Goal: Information Seeking & Learning: Learn about a topic

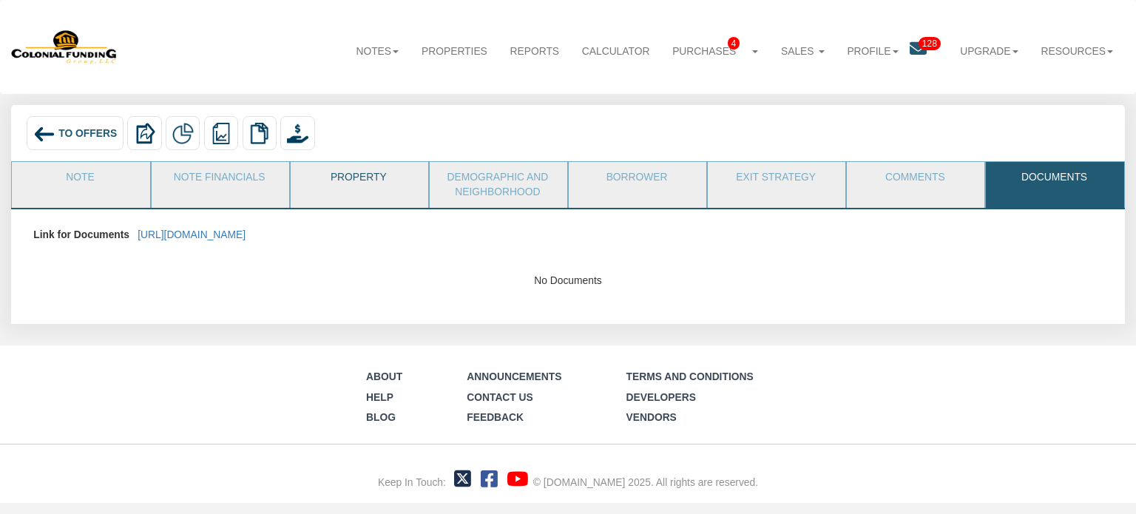
click at [370, 174] on link "Property" at bounding box center [359, 180] width 136 height 37
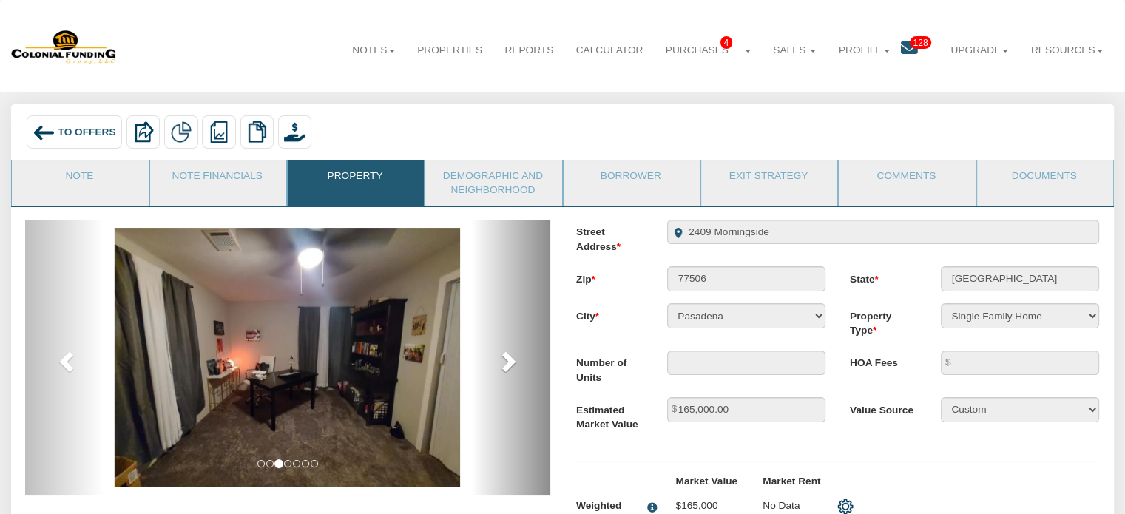
click at [501, 359] on span at bounding box center [507, 361] width 22 height 22
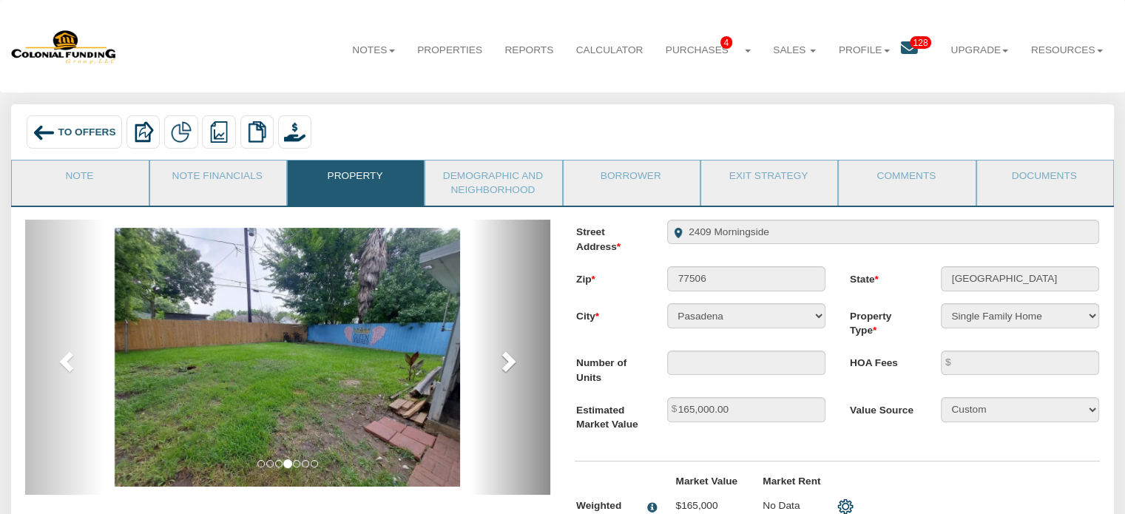
click at [506, 360] on span at bounding box center [507, 361] width 22 height 22
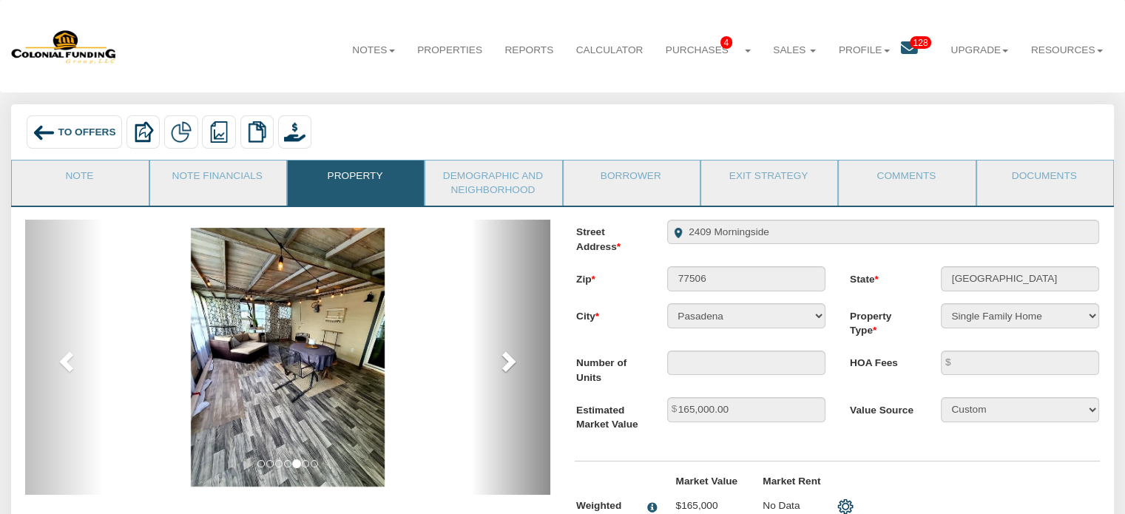
click at [506, 360] on span at bounding box center [507, 361] width 22 height 22
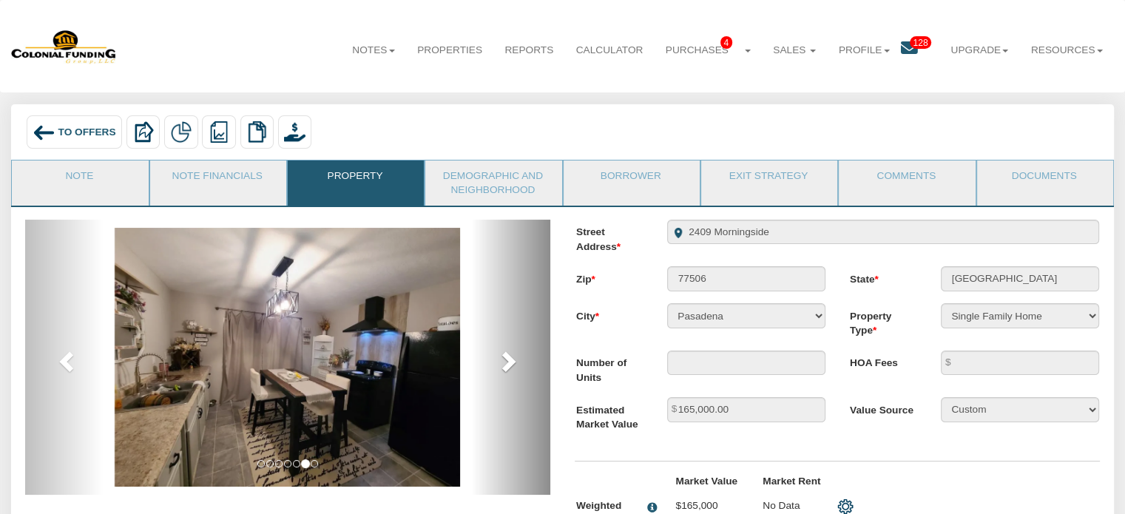
click at [506, 360] on span at bounding box center [507, 361] width 22 height 22
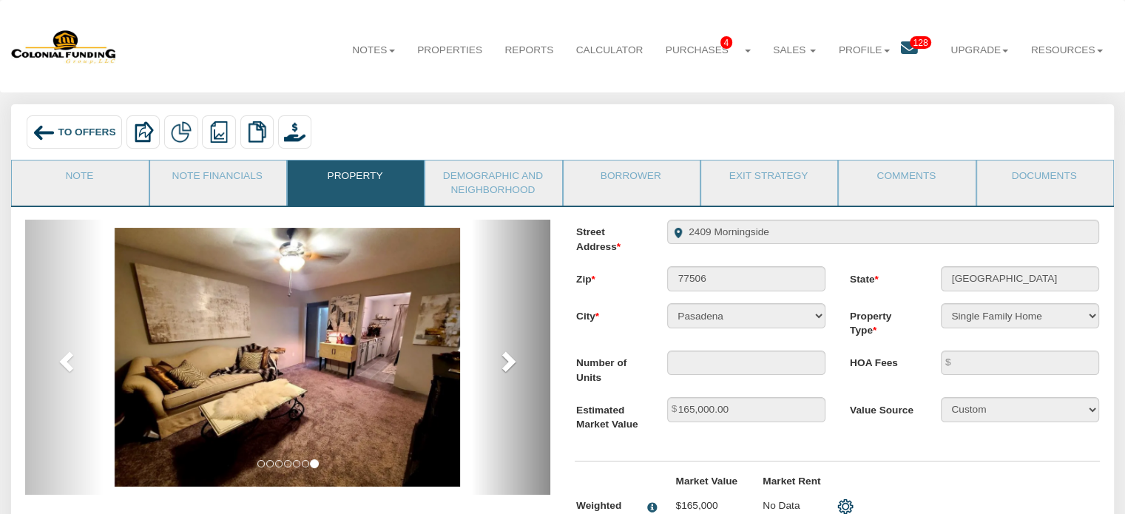
click at [506, 360] on span at bounding box center [507, 361] width 22 height 22
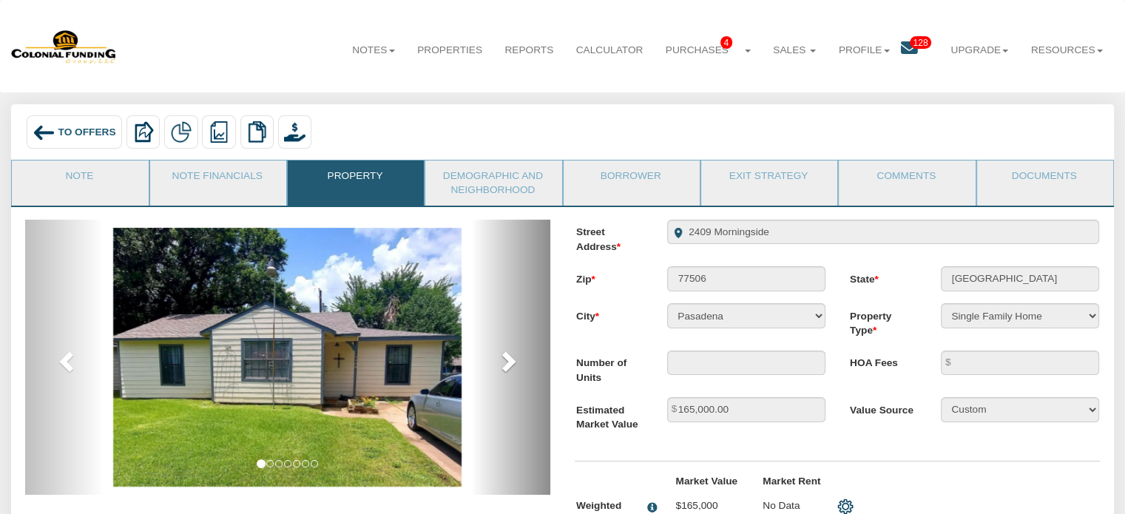
click at [506, 360] on span at bounding box center [507, 361] width 22 height 22
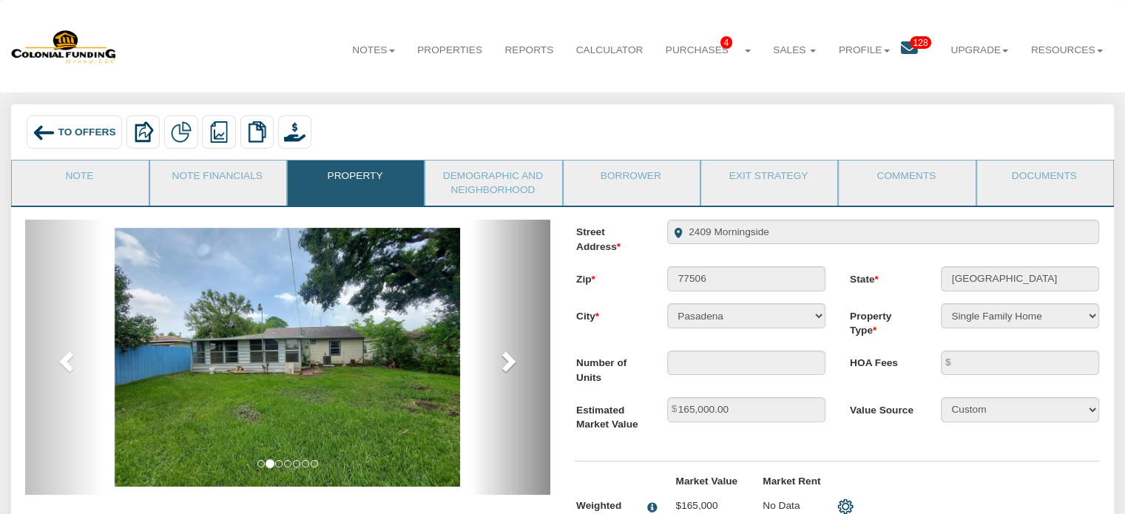
click at [506, 360] on span at bounding box center [507, 361] width 22 height 22
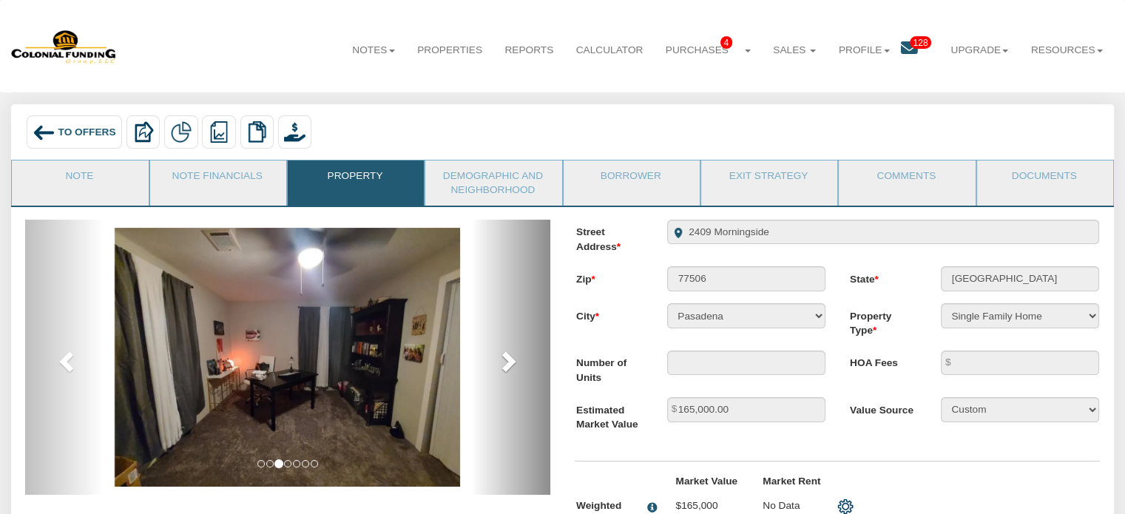
click at [506, 360] on span at bounding box center [507, 361] width 22 height 22
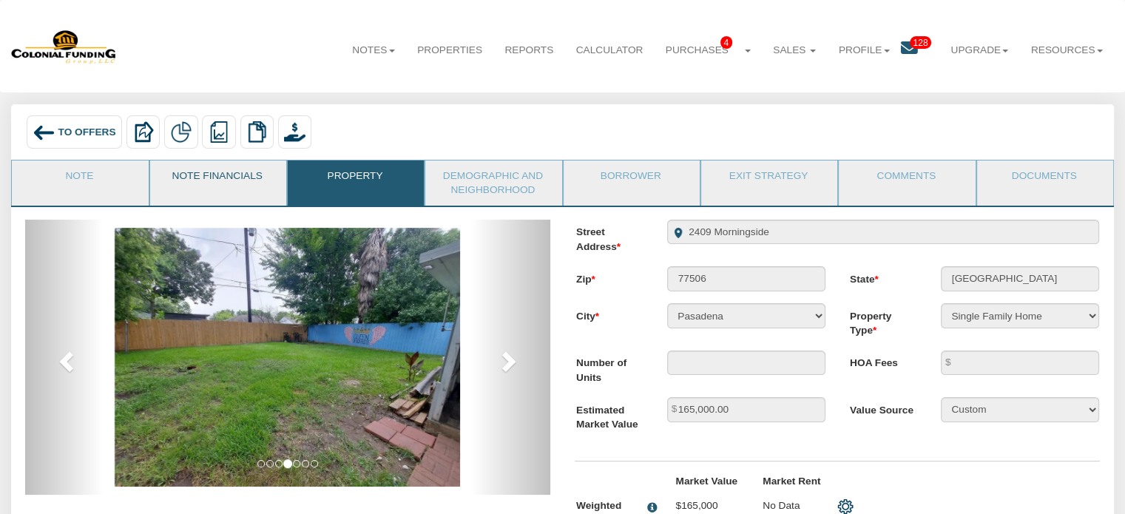
click at [237, 178] on link "Note Financials" at bounding box center [217, 178] width 135 height 37
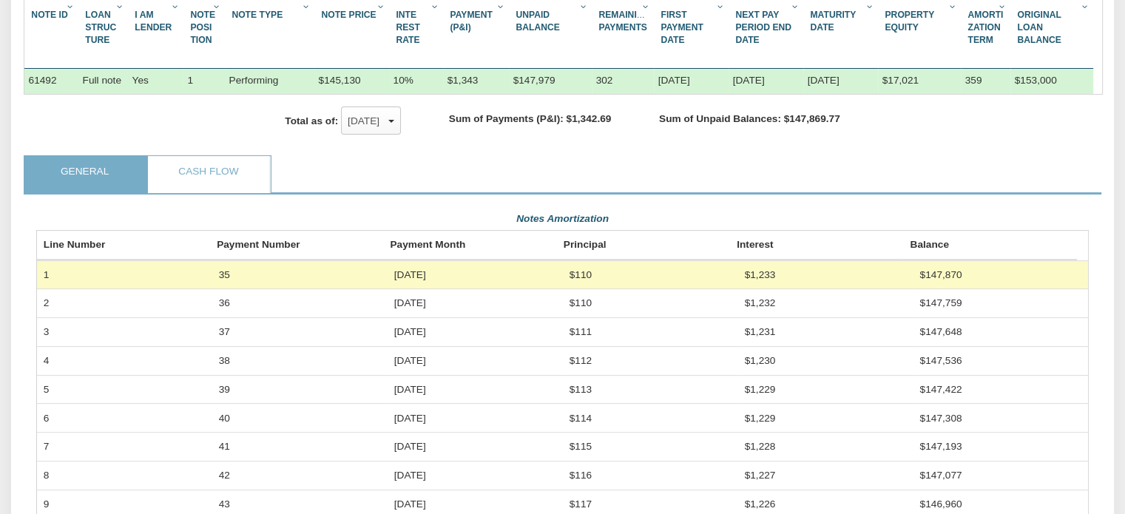
scroll to position [207, 0]
